Goal: Task Accomplishment & Management: Complete application form

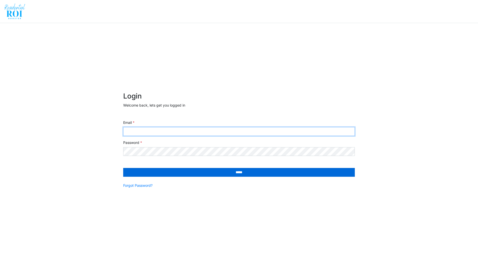
type input "**********"
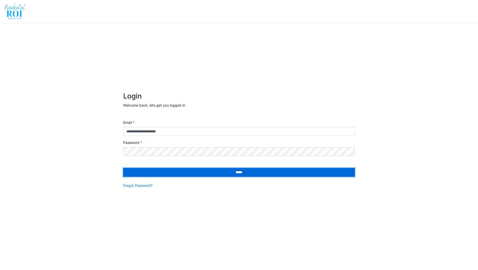
click at [179, 176] on input "*****" at bounding box center [238, 172] width 231 height 9
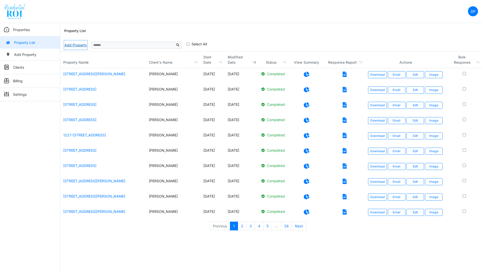
click at [78, 45] on link "Add Property" at bounding box center [75, 45] width 23 height 9
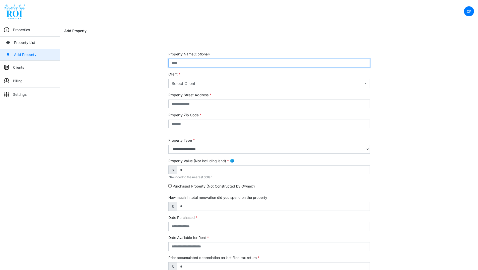
click at [187, 62] on input "text" at bounding box center [268, 63] width 201 height 9
paste input "**********"
type input "**********"
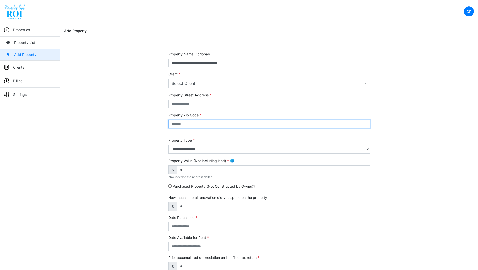
click at [201, 125] on input "text" at bounding box center [268, 124] width 201 height 9
type input "*****"
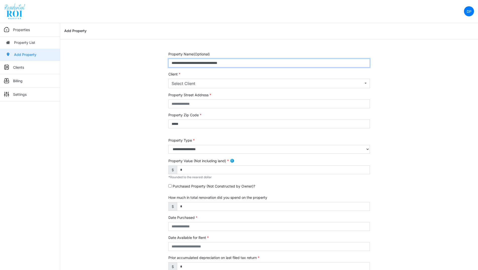
drag, startPoint x: 241, startPoint y: 64, endPoint x: 200, endPoint y: 63, distance: 41.1
click at [200, 63] on input "**********" at bounding box center [268, 63] width 201 height 9
type input "**********"
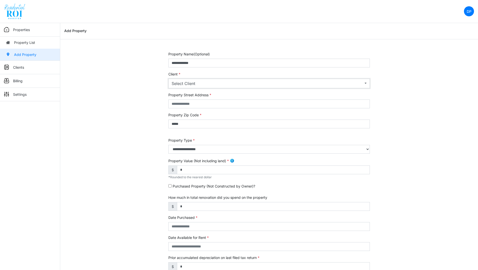
click at [188, 85] on div "Select Client" at bounding box center [268, 84] width 192 height 6
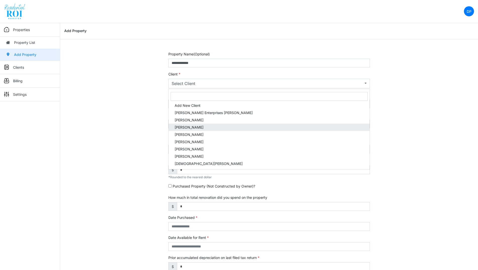
click at [182, 126] on span "[PERSON_NAME]" at bounding box center [189, 127] width 29 height 5
select select "***"
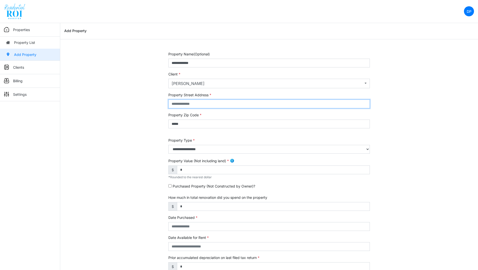
click at [192, 105] on input "text" at bounding box center [268, 104] width 201 height 9
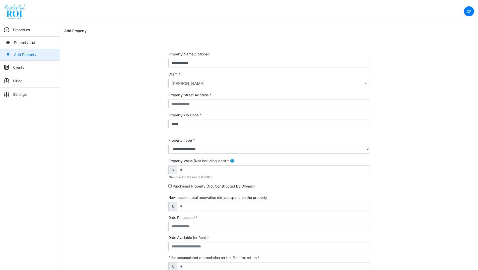
drag, startPoint x: 209, startPoint y: 59, endPoint x: 169, endPoint y: 61, distance: 40.2
click at [169, 61] on input "**********" at bounding box center [268, 63] width 201 height 9
click at [179, 102] on input "text" at bounding box center [268, 104] width 201 height 9
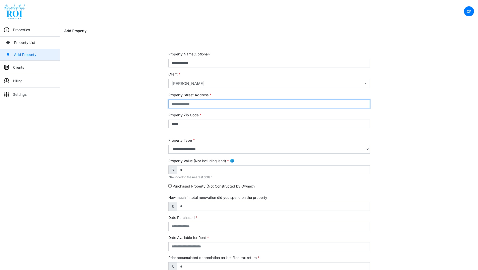
paste input "**********"
type input "**********"
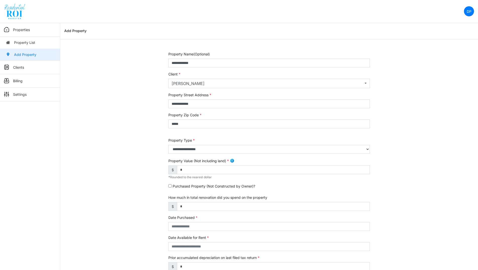
click at [98, 244] on div "**********" at bounding box center [269, 208] width 418 height 314
click at [190, 170] on input "*" at bounding box center [273, 170] width 193 height 9
type input "*******"
click at [182, 231] on form "**********" at bounding box center [268, 205] width 201 height 308
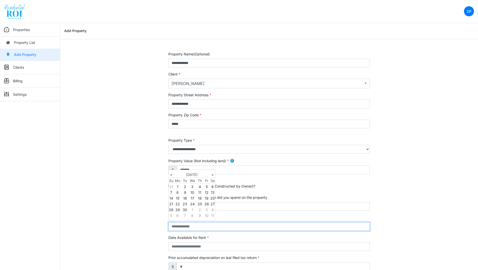
click at [184, 228] on input "text" at bounding box center [268, 226] width 201 height 9
type input "**********"
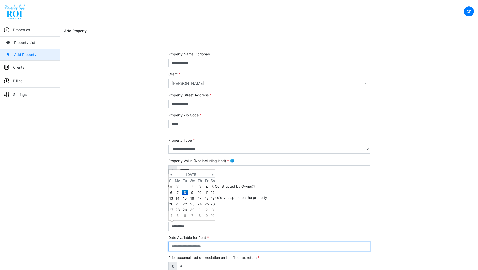
type input "**********"
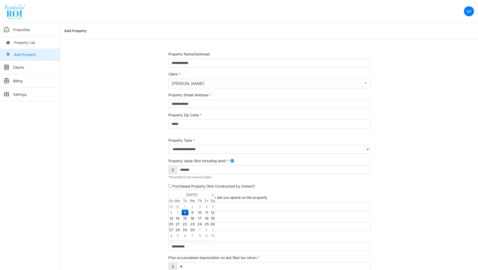
click at [396, 197] on div "**********" at bounding box center [269, 208] width 418 height 314
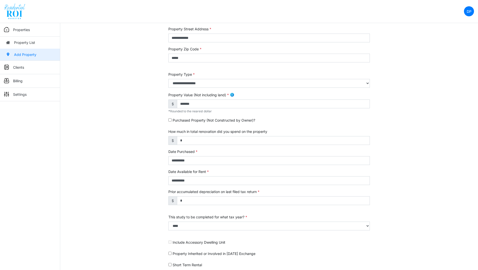
scroll to position [68, 0]
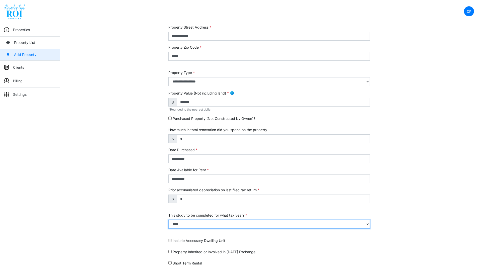
click at [197, 224] on select "**** **** **** **** **** **** **** **** **** **** **** **** **** **** **** ****…" at bounding box center [268, 224] width 201 height 9
select select "****"
click at [168, 220] on select "**** **** **** **** **** **** **** **** **** **** **** **** **** **** **** ****…" at bounding box center [268, 224] width 201 height 9
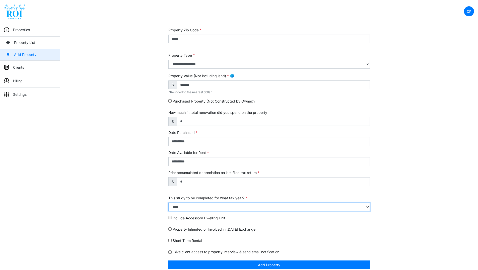
scroll to position [90, 0]
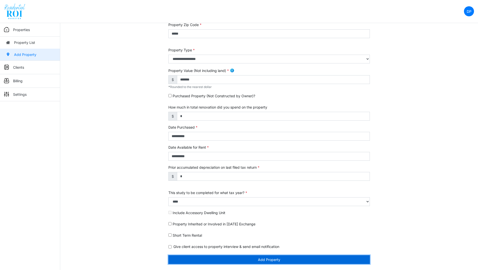
click at [281, 259] on button "Add Property" at bounding box center [268, 259] width 201 height 9
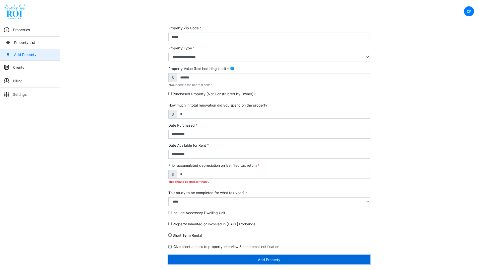
scroll to position [87, 0]
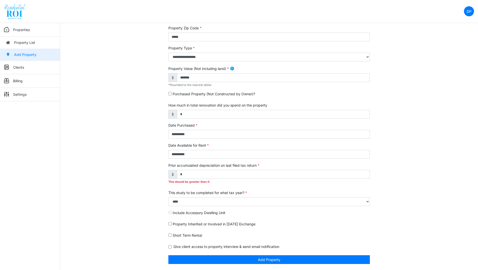
click at [325, 234] on div "Short Term Rental" at bounding box center [268, 236] width 201 height 7
click at [194, 172] on input "*" at bounding box center [273, 174] width 193 height 9
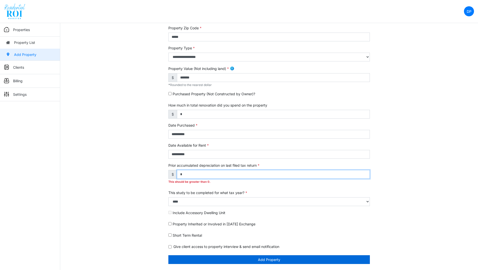
type input "*"
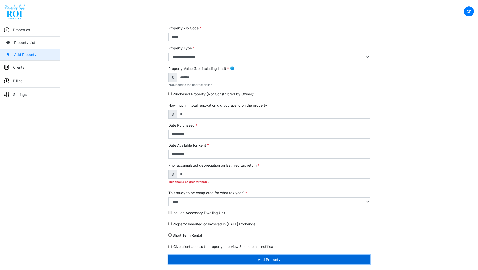
click at [234, 261] on button "Add Property" at bounding box center [268, 259] width 201 height 9
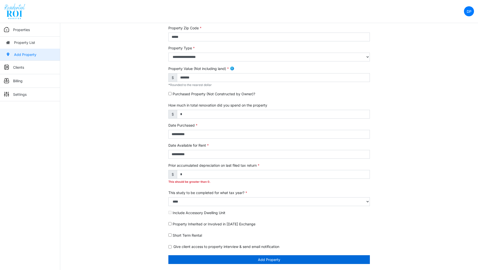
scroll to position [80, 0]
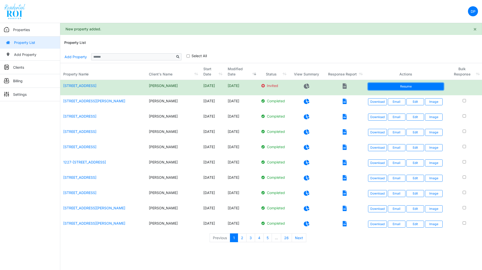
click at [394, 85] on link "Resume" at bounding box center [405, 86] width 75 height 7
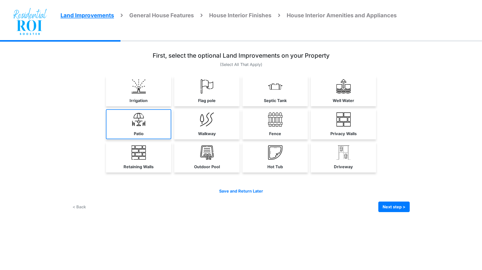
click at [149, 119] on link "Patio" at bounding box center [138, 124] width 65 height 30
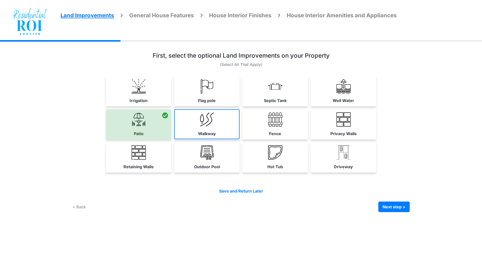
click at [217, 119] on link "Walkway" at bounding box center [206, 124] width 65 height 30
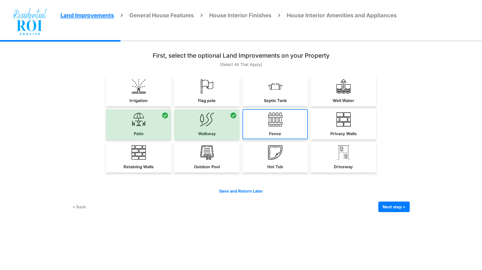
click at [278, 117] on img at bounding box center [275, 119] width 14 height 14
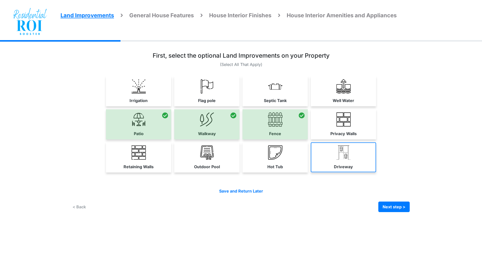
click at [350, 153] on img at bounding box center [343, 152] width 14 height 14
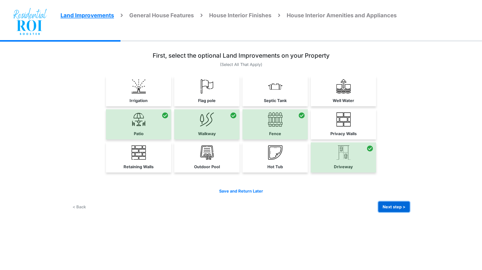
click at [390, 207] on button "Next step >" at bounding box center [393, 207] width 31 height 11
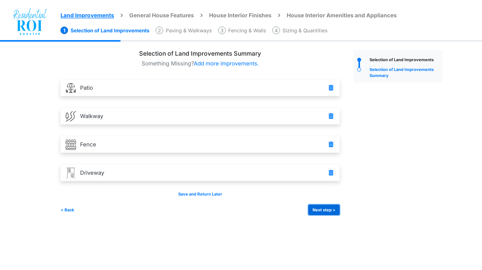
click at [323, 211] on button "Next step >" at bounding box center [323, 210] width 31 height 11
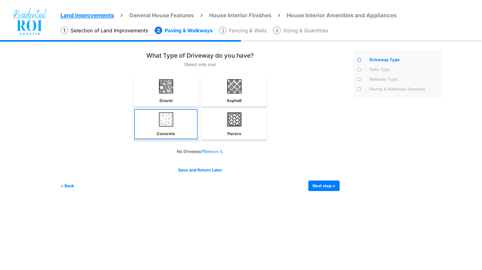
click at [172, 122] on img at bounding box center [166, 119] width 14 height 14
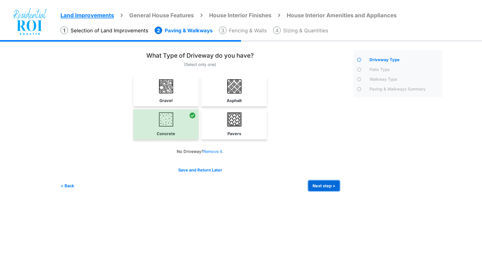
click at [319, 184] on button "Next step >" at bounding box center [323, 186] width 31 height 11
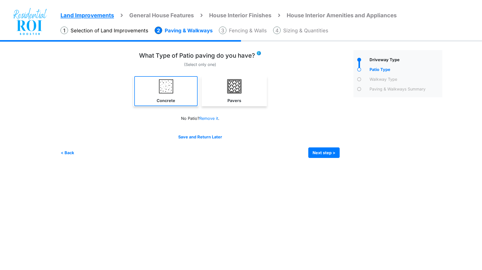
click at [165, 90] on img at bounding box center [166, 86] width 14 height 14
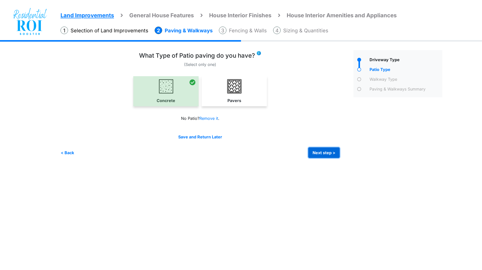
click at [321, 153] on button "Next step >" at bounding box center [323, 152] width 31 height 11
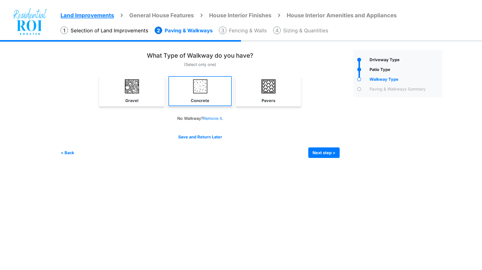
click at [204, 90] on img at bounding box center [200, 86] width 14 height 14
select select "*"
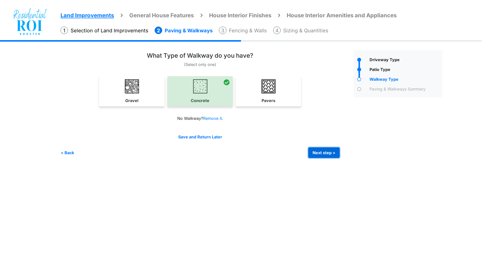
click at [318, 153] on button "Next step >" at bounding box center [323, 152] width 31 height 11
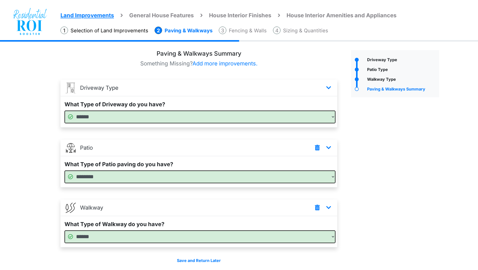
scroll to position [19, 0]
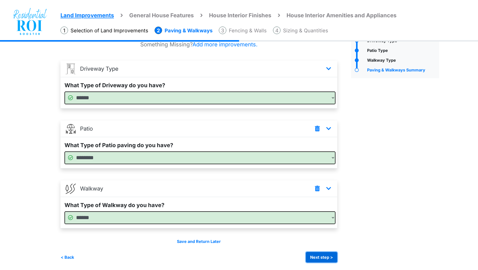
click at [320, 255] on button "Next step >" at bounding box center [321, 257] width 31 height 11
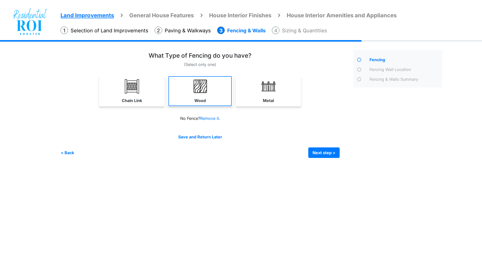
click at [200, 91] on img at bounding box center [200, 86] width 14 height 14
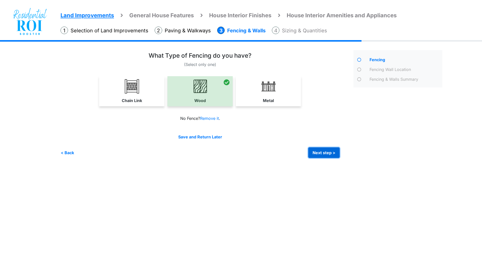
click at [319, 150] on button "Next step >" at bounding box center [323, 152] width 31 height 11
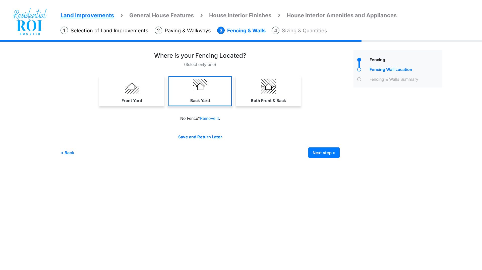
click at [195, 97] on link "Back Yard" at bounding box center [199, 91] width 63 height 30
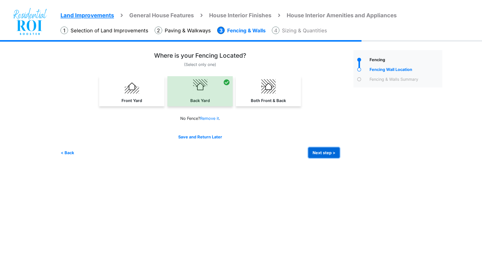
click at [317, 150] on button "Next step >" at bounding box center [323, 152] width 31 height 11
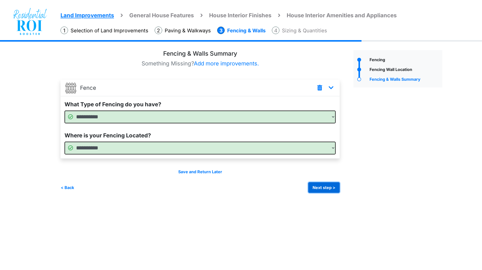
click at [326, 188] on button "Next step >" at bounding box center [323, 187] width 31 height 11
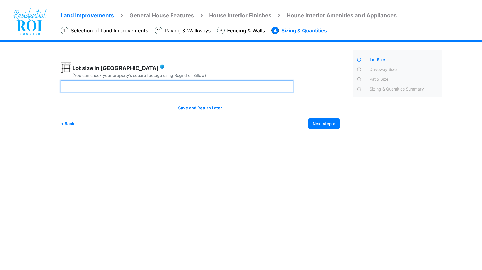
click at [219, 89] on input "number" at bounding box center [176, 87] width 232 height 12
type input "***"
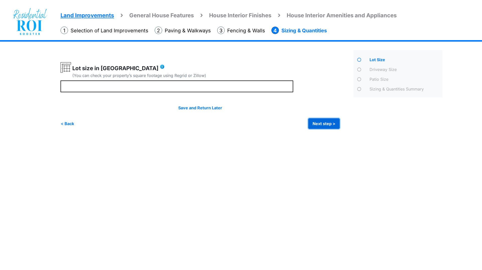
click at [319, 120] on button "Next step >" at bounding box center [323, 123] width 31 height 11
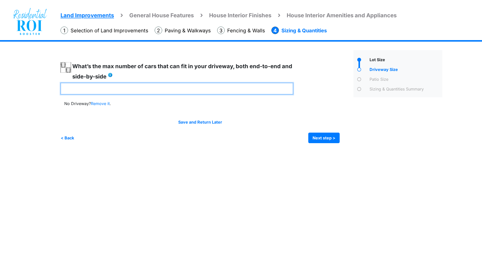
click at [177, 89] on input "number" at bounding box center [176, 89] width 232 height 12
type input "*"
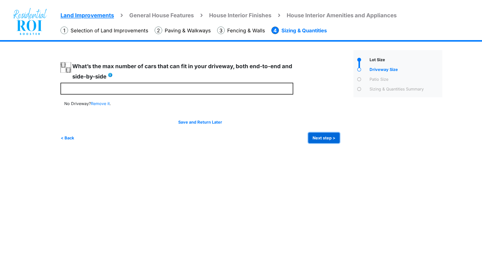
click at [321, 136] on button "Next step >" at bounding box center [323, 138] width 31 height 11
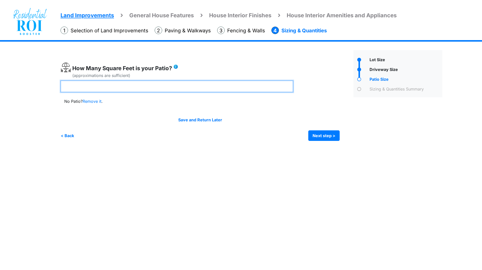
click at [211, 86] on input "number" at bounding box center [176, 87] width 232 height 12
type input "***"
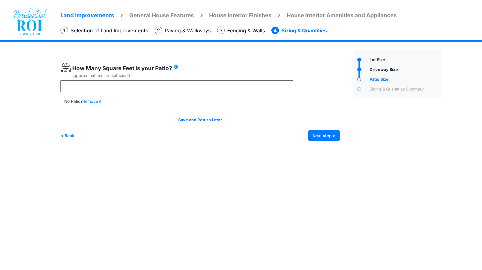
click at [135, 148] on html "Land Improvements General House Features House Interior Finishes House Interior…" at bounding box center [241, 74] width 482 height 148
click at [323, 138] on button "Next step >" at bounding box center [323, 135] width 31 height 11
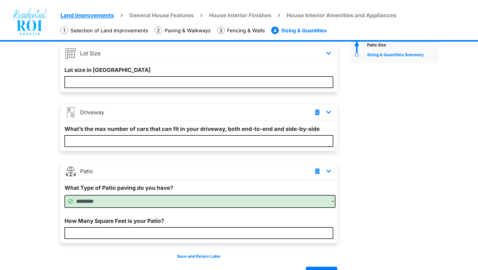
scroll to position [49, 0]
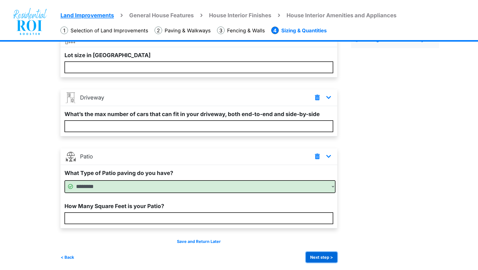
click at [318, 255] on button "Next step >" at bounding box center [321, 257] width 31 height 11
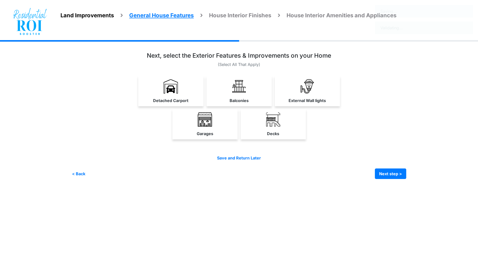
scroll to position [0, 0]
click at [302, 84] on img at bounding box center [309, 86] width 14 height 14
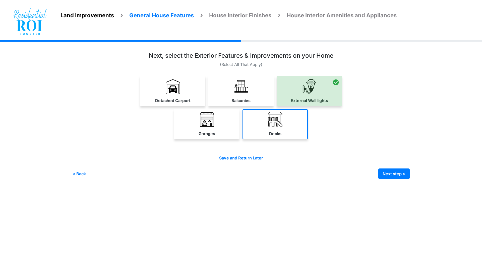
click at [272, 121] on img at bounding box center [275, 119] width 14 height 14
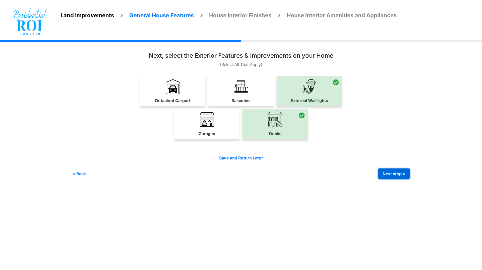
click at [388, 172] on button "Next step >" at bounding box center [393, 174] width 31 height 11
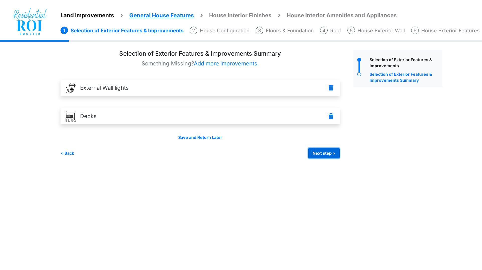
click at [320, 155] on button "Next step >" at bounding box center [323, 153] width 31 height 11
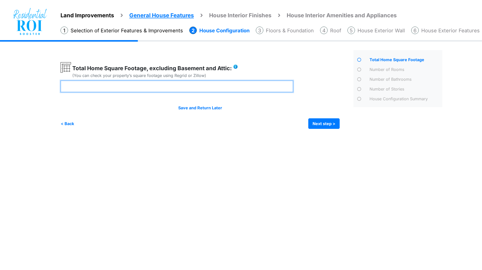
click at [232, 86] on input "number" at bounding box center [176, 87] width 232 height 12
type input "****"
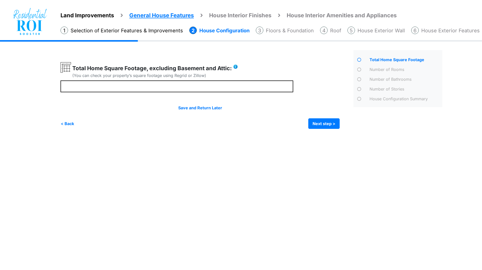
click at [239, 136] on html "Land Improvements General House Features House Interior Finishes House Interior…" at bounding box center [241, 68] width 482 height 136
click at [327, 123] on button "Next step >" at bounding box center [323, 123] width 31 height 11
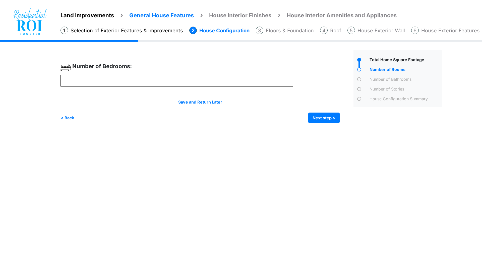
click at [112, 131] on html "Land Improvements General House Features House Interior Finishes House Interior…" at bounding box center [241, 65] width 482 height 131
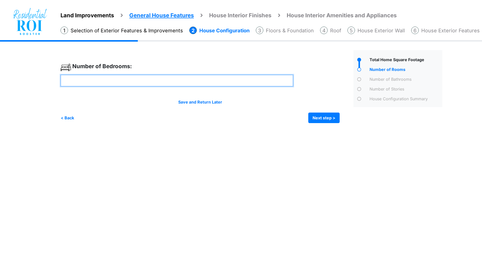
click at [139, 81] on input "number" at bounding box center [176, 81] width 232 height 12
type input "*"
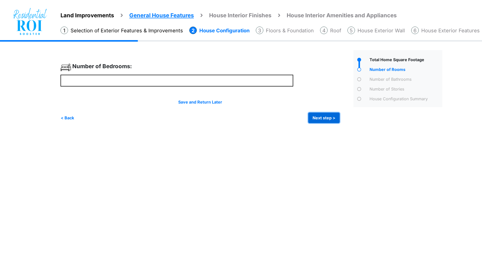
click at [314, 117] on button "Next step >" at bounding box center [323, 118] width 31 height 11
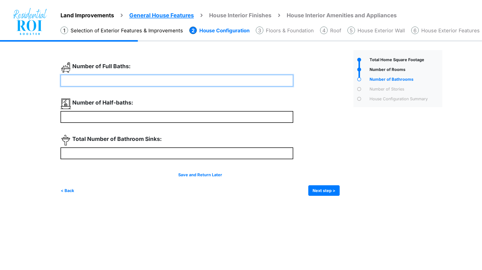
click at [166, 79] on input "number" at bounding box center [176, 81] width 232 height 12
type input "*"
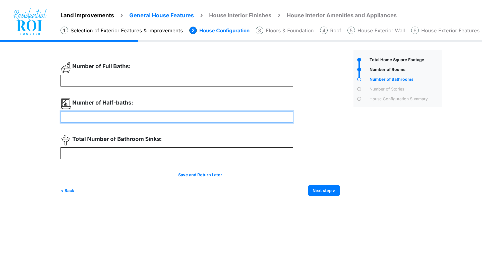
click at [151, 115] on input "number" at bounding box center [176, 117] width 232 height 12
type input "*"
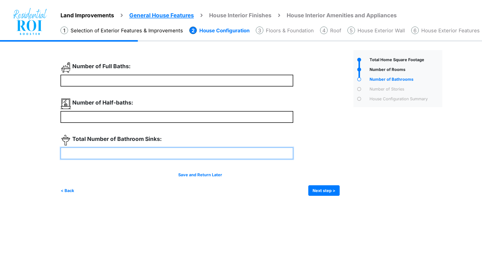
click at [142, 151] on input "number" at bounding box center [176, 153] width 232 height 12
type input "*"
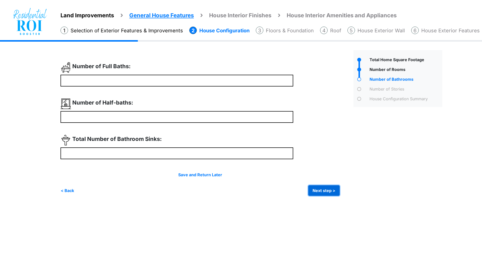
click at [323, 190] on button "Next step >" at bounding box center [323, 190] width 31 height 11
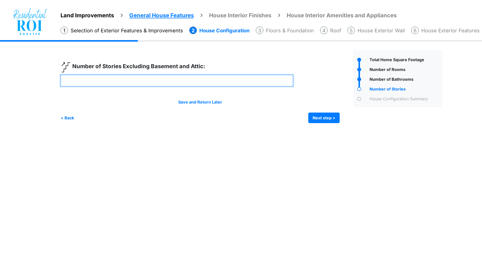
click at [233, 81] on input "number" at bounding box center [176, 81] width 232 height 12
type input "*"
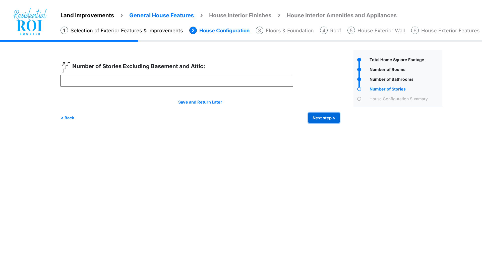
type input "*"
click at [318, 118] on button "Next step >" at bounding box center [323, 118] width 31 height 11
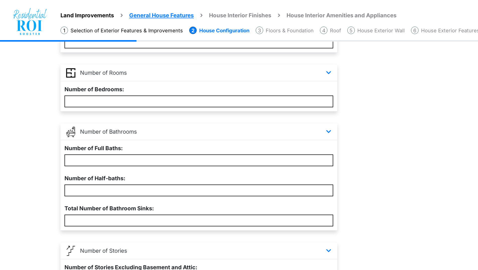
scroll to position [135, 0]
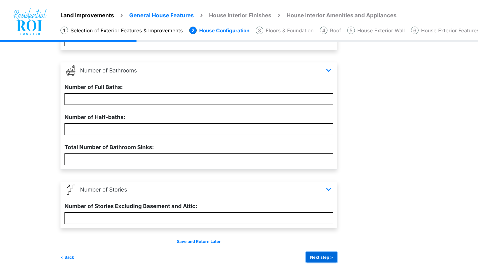
click at [323, 255] on button "Next step >" at bounding box center [321, 257] width 31 height 11
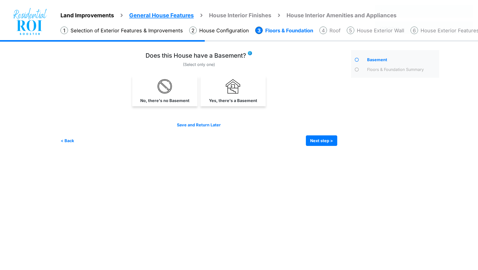
scroll to position [0, 0]
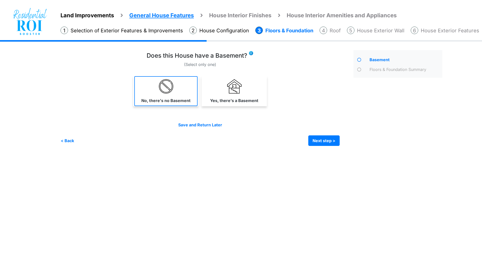
click at [177, 90] on link "No, there's no Basement" at bounding box center [165, 91] width 63 height 30
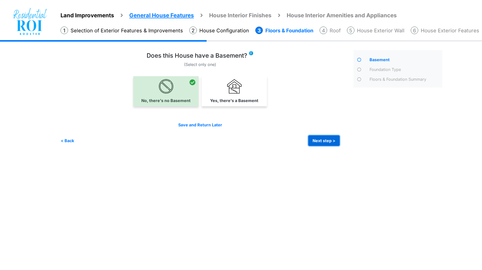
click at [324, 139] on button "Next step >" at bounding box center [323, 140] width 31 height 11
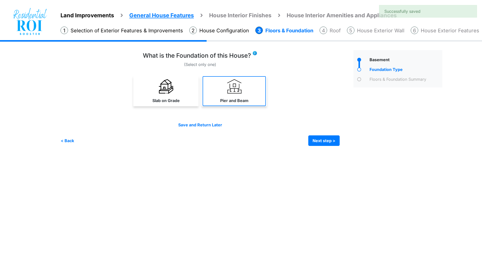
click at [247, 89] on link "Pier and Beam" at bounding box center [233, 91] width 63 height 30
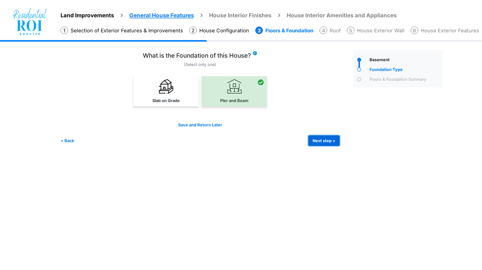
click at [321, 144] on button "Next step >" at bounding box center [323, 140] width 31 height 11
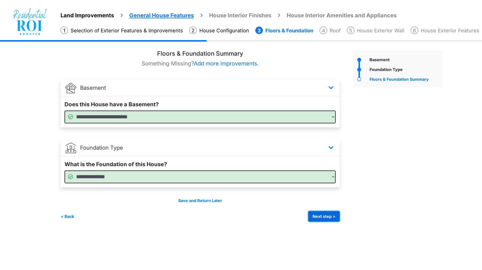
click at [321, 217] on button "Next step >" at bounding box center [323, 216] width 31 height 11
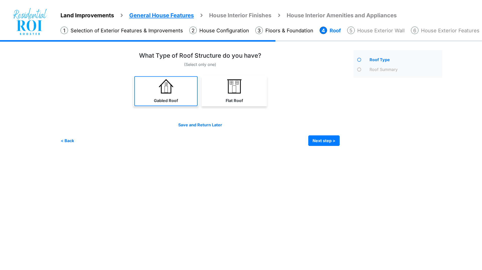
click at [187, 103] on link "Gabled Roof" at bounding box center [165, 91] width 63 height 30
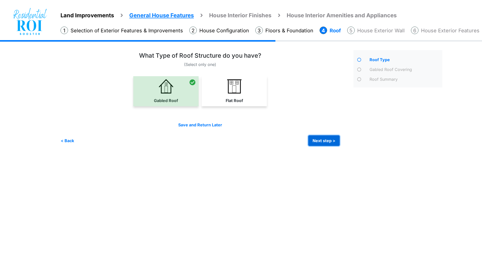
click at [327, 143] on button "Next step >" at bounding box center [323, 140] width 31 height 11
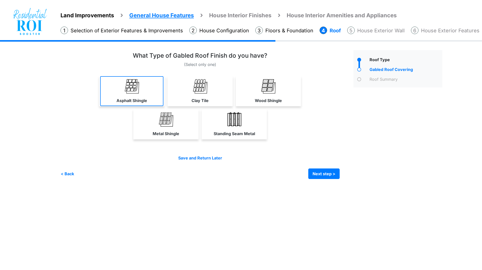
click at [128, 91] on img at bounding box center [132, 86] width 14 height 14
select select "*"
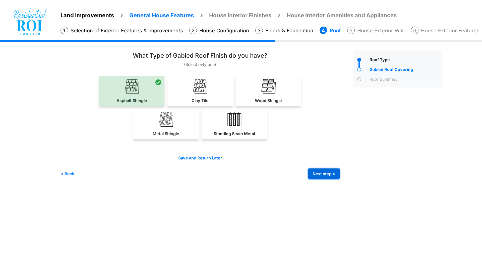
click at [324, 174] on button "Next step >" at bounding box center [323, 174] width 31 height 11
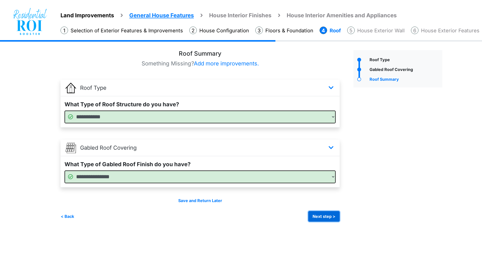
click at [320, 215] on button "Next step >" at bounding box center [323, 216] width 31 height 11
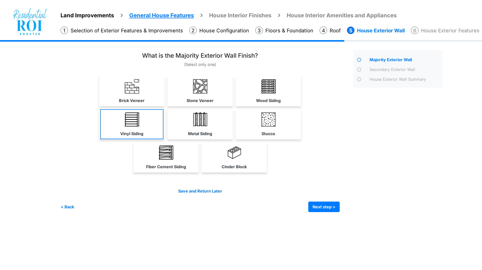
click at [138, 125] on img at bounding box center [132, 119] width 14 height 14
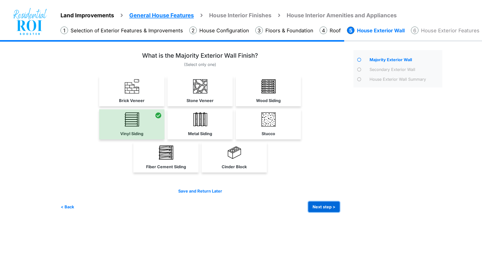
click at [316, 206] on button "Next step >" at bounding box center [323, 207] width 31 height 11
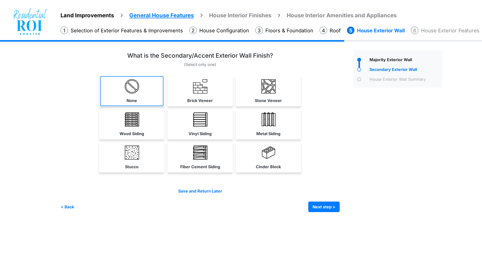
click at [143, 84] on link "None" at bounding box center [131, 91] width 63 height 30
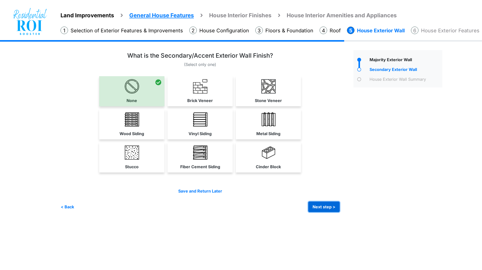
click at [322, 203] on button "Next step >" at bounding box center [323, 207] width 31 height 11
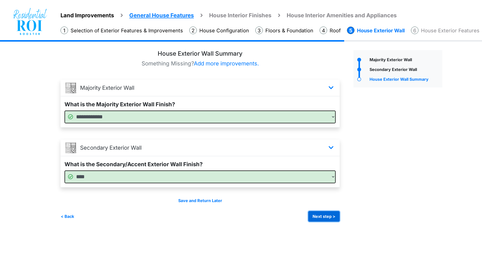
click at [323, 217] on button "Next step >" at bounding box center [323, 216] width 31 height 11
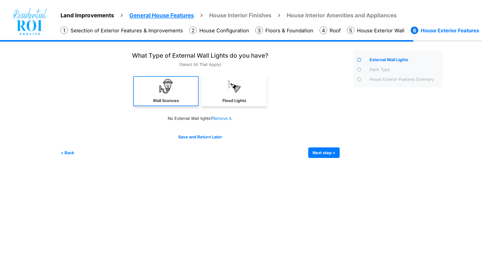
click at [171, 88] on img at bounding box center [166, 86] width 14 height 14
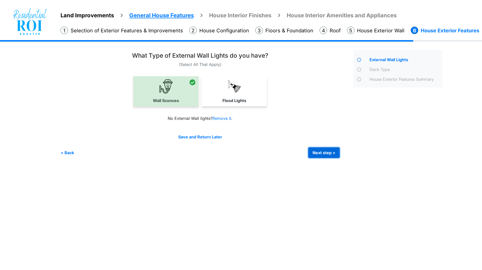
click at [317, 152] on button "Next step >" at bounding box center [323, 152] width 31 height 11
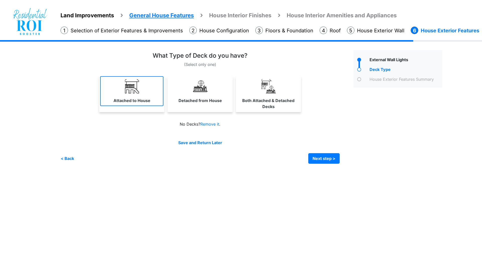
click at [137, 89] on img at bounding box center [132, 86] width 14 height 14
select select "*"
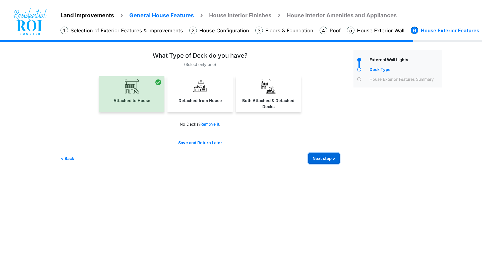
click at [313, 159] on button "Next step >" at bounding box center [323, 158] width 31 height 11
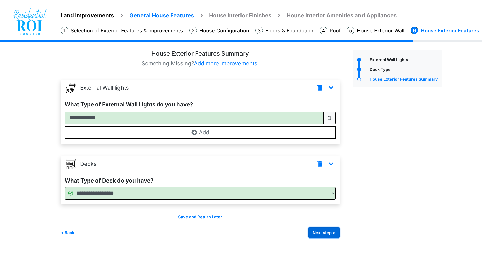
click at [317, 231] on button "Next step >" at bounding box center [323, 232] width 31 height 11
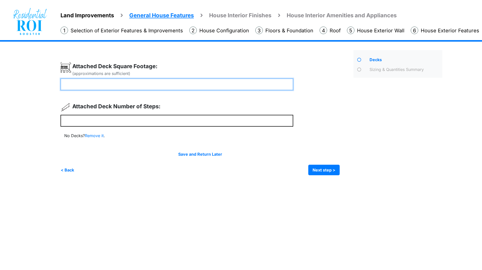
click at [216, 84] on input "number" at bounding box center [176, 84] width 232 height 12
type input "***"
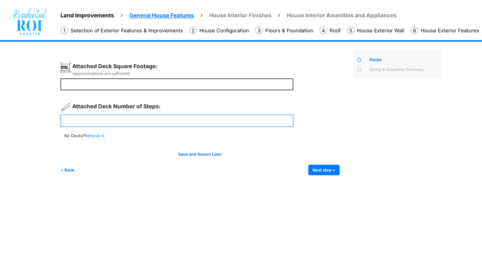
click at [196, 121] on input "number" at bounding box center [176, 121] width 232 height 12
type input "*"
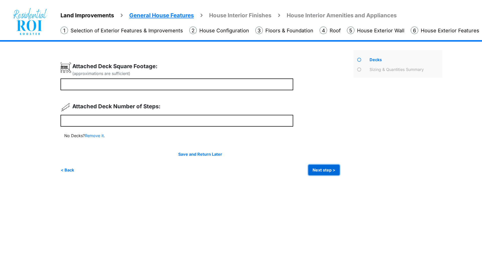
click at [318, 168] on button "Next step >" at bounding box center [323, 170] width 31 height 11
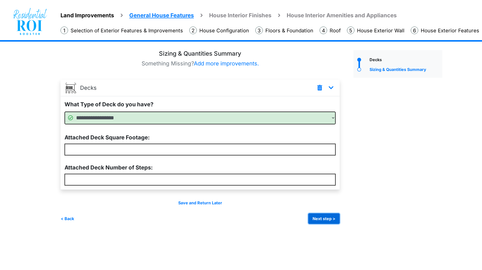
click at [318, 220] on button "Next step >" at bounding box center [323, 218] width 31 height 11
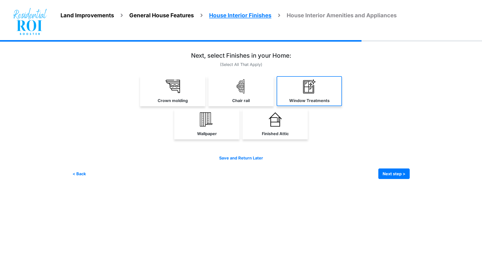
click at [301, 86] on link "Window Treatments" at bounding box center [308, 91] width 65 height 30
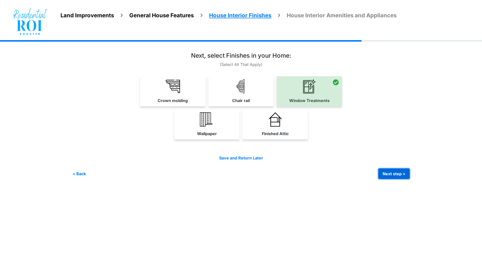
click at [387, 171] on button "Next step >" at bounding box center [393, 174] width 31 height 11
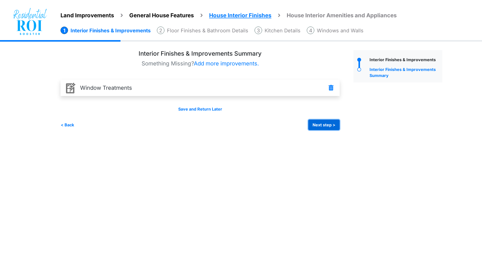
click at [316, 121] on button "Next step >" at bounding box center [323, 125] width 31 height 11
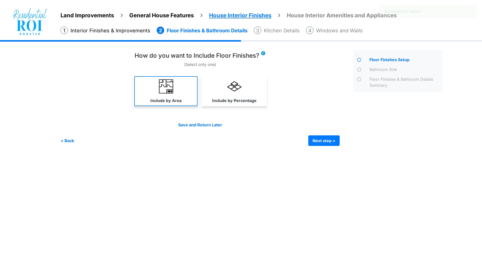
click at [176, 85] on link "Include by Area" at bounding box center [165, 91] width 63 height 30
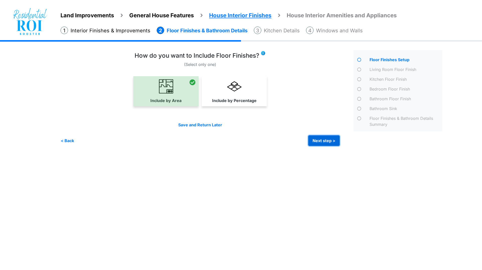
click at [330, 143] on button "Next step >" at bounding box center [323, 140] width 31 height 11
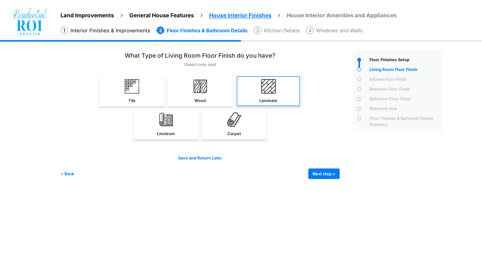
click at [261, 88] on link "Laminate" at bounding box center [267, 91] width 63 height 30
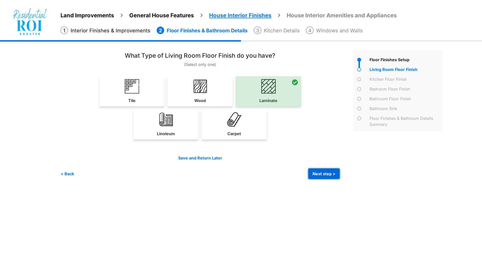
click at [319, 170] on button "Next step >" at bounding box center [323, 174] width 31 height 11
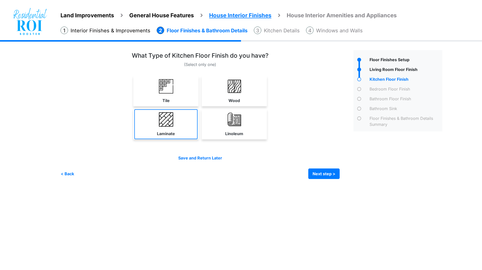
click at [171, 120] on img at bounding box center [166, 119] width 14 height 14
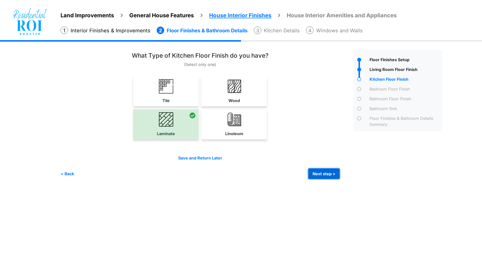
click at [318, 174] on button "Next step >" at bounding box center [323, 174] width 31 height 11
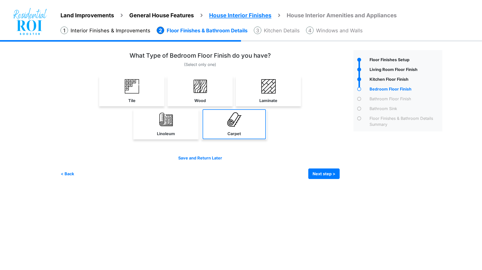
click at [234, 131] on label "Carpet" at bounding box center [234, 134] width 14 height 6
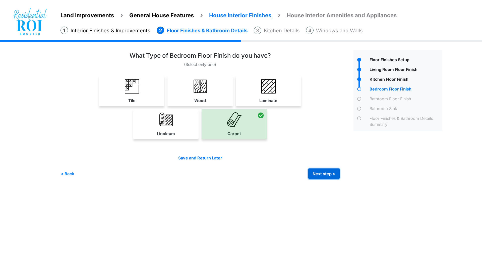
click at [325, 172] on button "Next step >" at bounding box center [323, 174] width 31 height 11
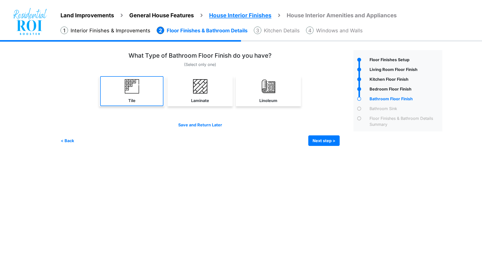
click at [147, 87] on link "Tile" at bounding box center [131, 91] width 63 height 30
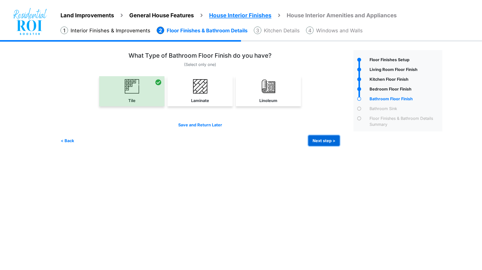
click at [317, 140] on button "Next step >" at bounding box center [323, 140] width 31 height 11
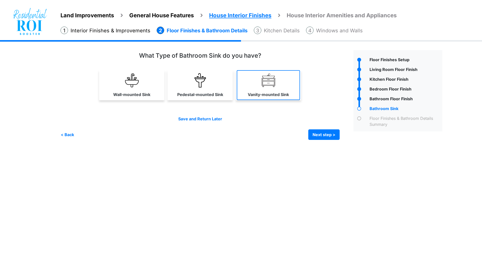
click at [264, 88] on link "Vanity-mounted Sink" at bounding box center [267, 85] width 63 height 30
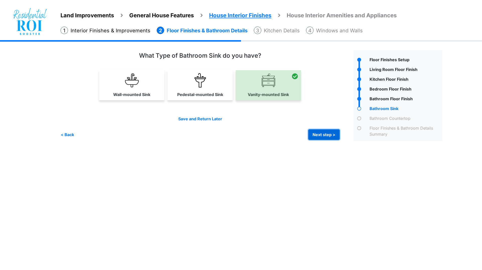
click at [317, 136] on button "Next step >" at bounding box center [323, 134] width 31 height 11
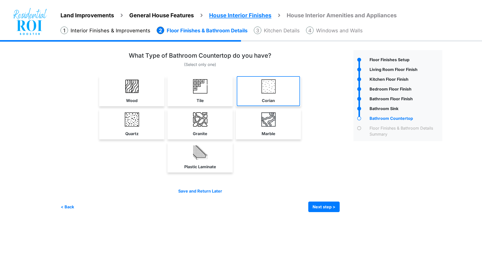
click at [270, 92] on img at bounding box center [268, 86] width 14 height 14
select select "*"
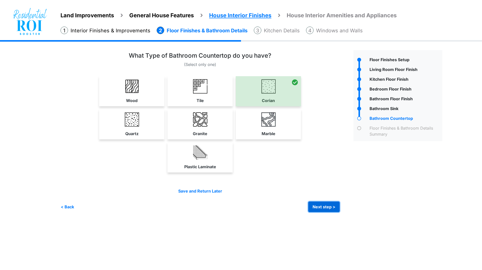
click at [315, 204] on button "Next step >" at bounding box center [323, 207] width 31 height 11
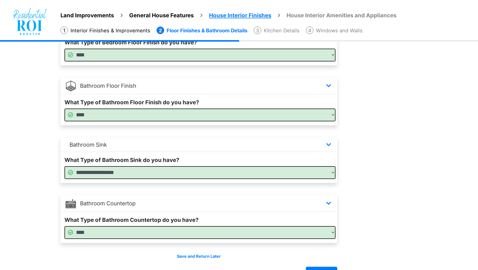
scroll to position [257, 0]
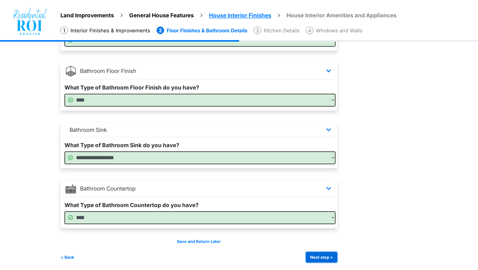
click at [324, 257] on button "Next step >" at bounding box center [321, 257] width 31 height 11
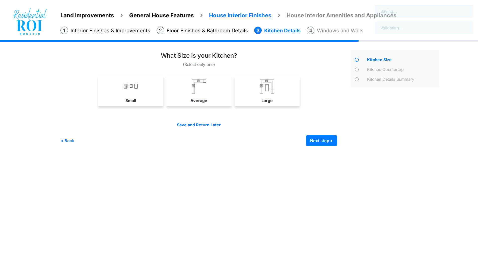
scroll to position [0, 0]
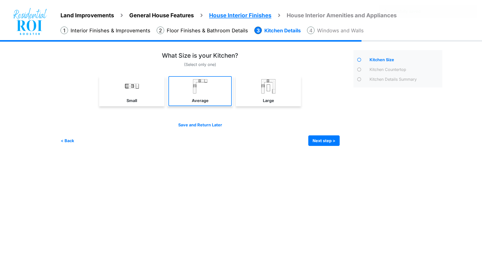
click at [198, 87] on img at bounding box center [200, 86] width 14 height 14
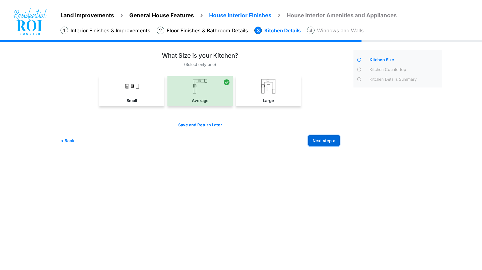
click at [319, 138] on button "Next step >" at bounding box center [323, 140] width 31 height 11
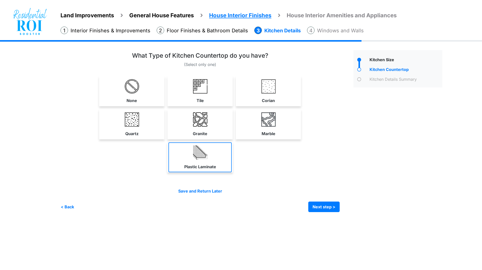
click at [208, 159] on link "Plastic Laminate" at bounding box center [199, 157] width 63 height 30
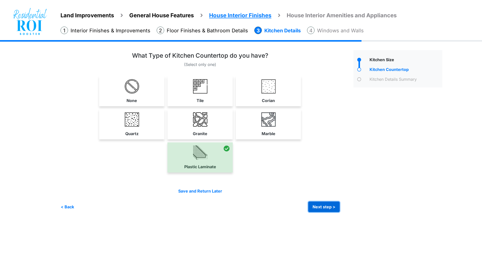
click at [318, 203] on button "Next step >" at bounding box center [323, 207] width 31 height 11
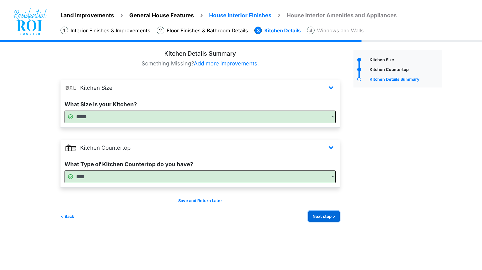
click at [326, 213] on button "Next step >" at bounding box center [323, 216] width 31 height 11
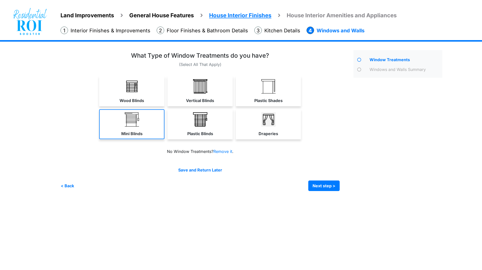
click at [141, 113] on link "Mini Blinds" at bounding box center [131, 124] width 65 height 30
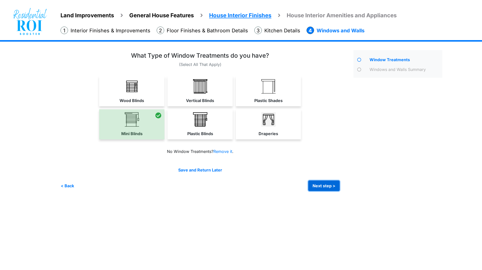
click at [322, 184] on button "Next step >" at bounding box center [323, 186] width 31 height 11
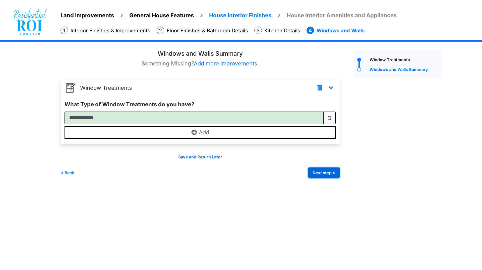
click at [319, 171] on button "Next step >" at bounding box center [323, 173] width 31 height 11
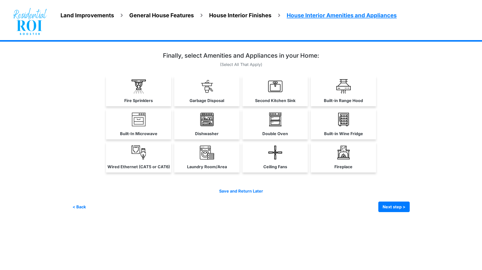
click at [225, 220] on html "Land Improvements General House Features House Interior Finishes House Interior…" at bounding box center [241, 110] width 482 height 220
click at [201, 84] on img at bounding box center [207, 86] width 14 height 14
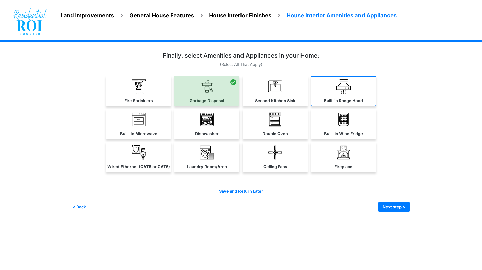
click at [334, 88] on link "Built-in Range Hood" at bounding box center [342, 91] width 65 height 30
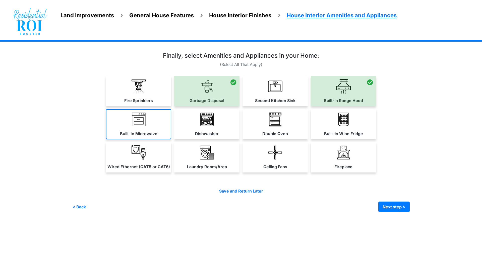
click at [145, 120] on img at bounding box center [138, 119] width 14 height 14
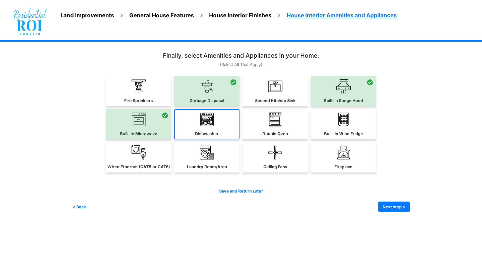
click at [202, 123] on img at bounding box center [207, 119] width 14 height 14
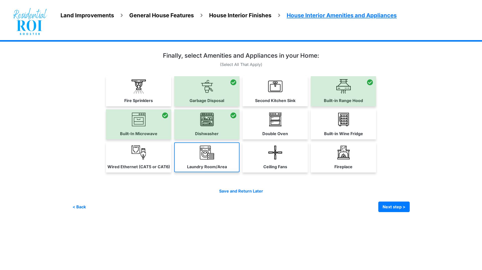
click at [211, 158] on img at bounding box center [207, 152] width 14 height 14
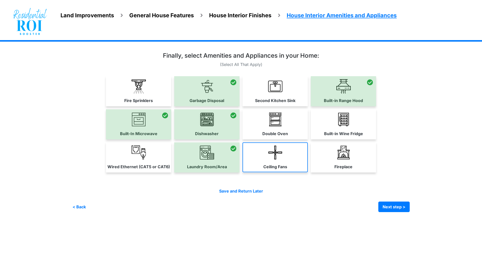
click at [278, 157] on img at bounding box center [275, 152] width 14 height 14
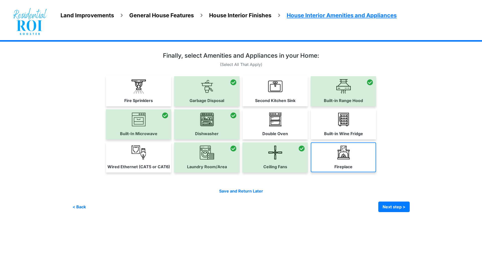
click at [350, 165] on label "Fireplace" at bounding box center [343, 167] width 18 height 6
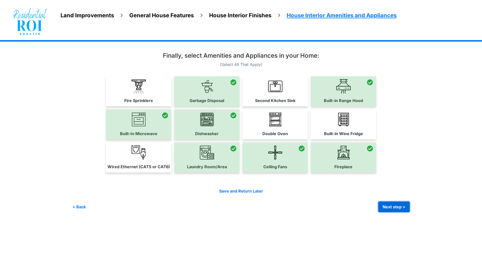
click at [392, 203] on button "Next step >" at bounding box center [393, 207] width 31 height 11
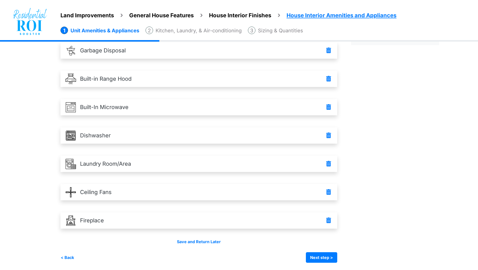
scroll to position [38, 0]
click at [317, 256] on button "Next step >" at bounding box center [321, 257] width 31 height 11
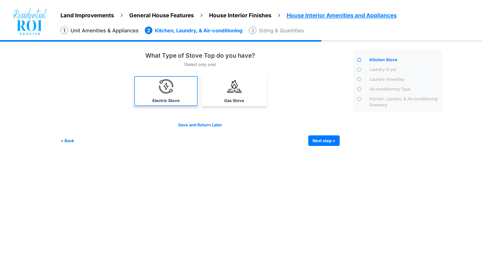
click at [157, 80] on link "Electric Stove" at bounding box center [165, 91] width 63 height 30
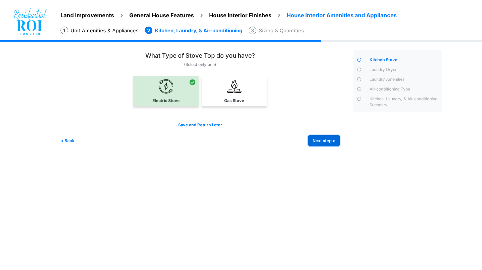
click at [319, 137] on button "Next step >" at bounding box center [323, 140] width 31 height 11
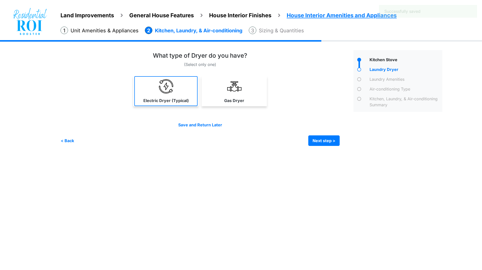
click at [174, 91] on link "Electric Dryer (Typical)" at bounding box center [165, 91] width 63 height 30
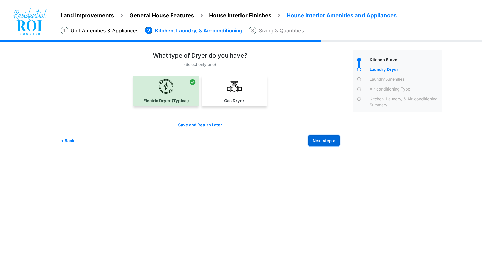
click at [315, 139] on button "Next step >" at bounding box center [323, 140] width 31 height 11
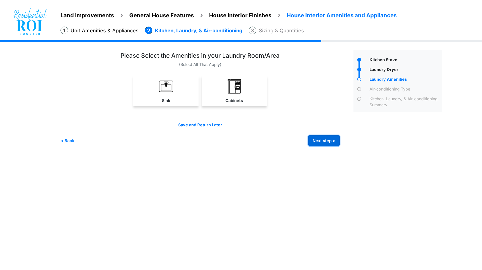
click at [315, 140] on button "Next step >" at bounding box center [323, 140] width 31 height 11
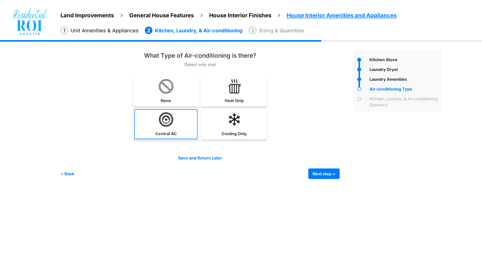
click at [182, 118] on link "Central AC" at bounding box center [165, 124] width 63 height 30
select select "*"
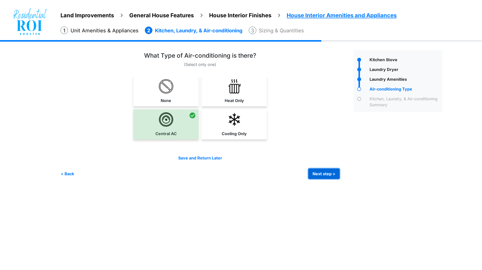
click at [328, 170] on button "Next step >" at bounding box center [323, 174] width 31 height 11
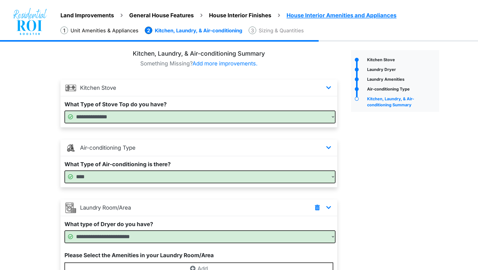
scroll to position [52, 0]
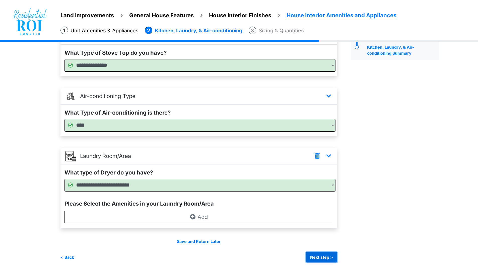
click at [321, 255] on button "Next step >" at bounding box center [321, 257] width 31 height 11
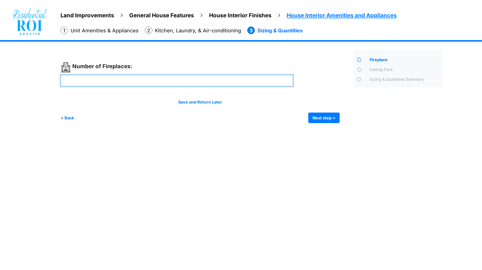
click at [214, 78] on input "number" at bounding box center [176, 81] width 232 height 12
type input "*"
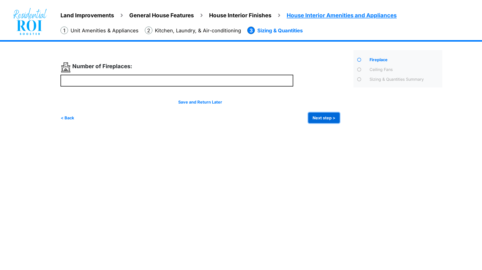
click at [315, 118] on button "Next step >" at bounding box center [323, 118] width 31 height 11
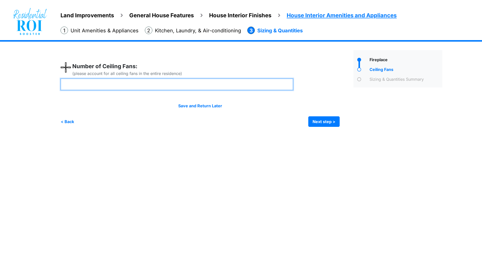
click at [239, 83] on input "number" at bounding box center [176, 84] width 232 height 12
type input "*"
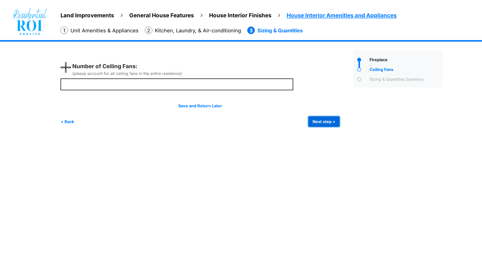
type input "*"
click at [325, 120] on button "Next step >" at bounding box center [323, 121] width 31 height 11
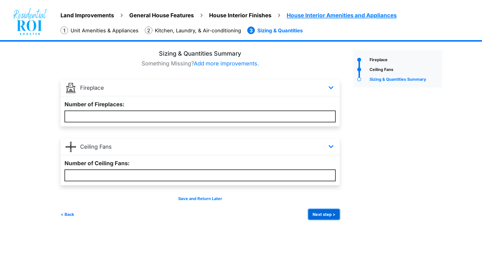
click at [318, 216] on button "Next step >" at bounding box center [323, 214] width 31 height 11
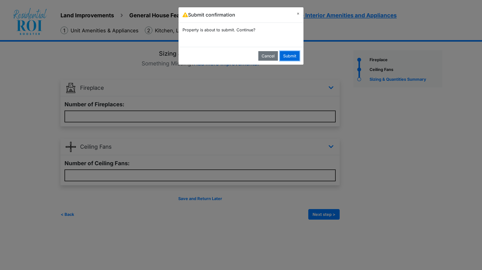
click at [290, 55] on button "Submit" at bounding box center [290, 56] width 20 height 10
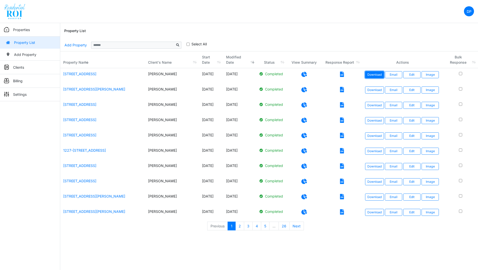
click at [377, 75] on link "Download" at bounding box center [374, 74] width 19 height 7
